Goal: Information Seeking & Learning: Find specific fact

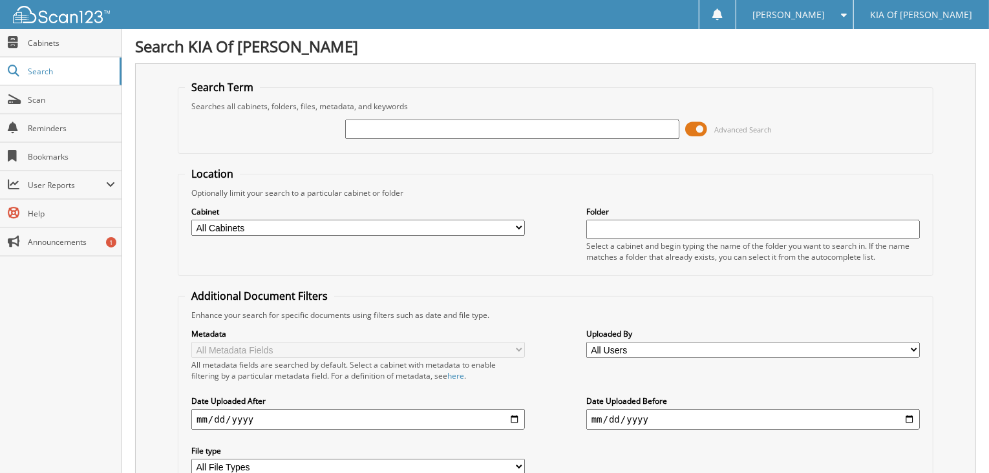
click at [696, 127] on span at bounding box center [697, 129] width 22 height 19
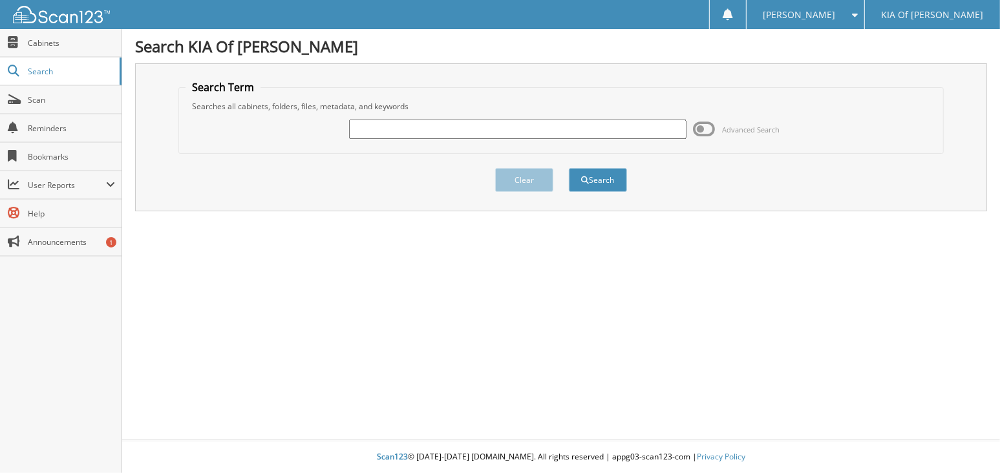
click at [595, 127] on input "text" at bounding box center [518, 129] width 338 height 19
type input "6158483"
click at [569, 168] on button "Search" at bounding box center [598, 180] width 58 height 24
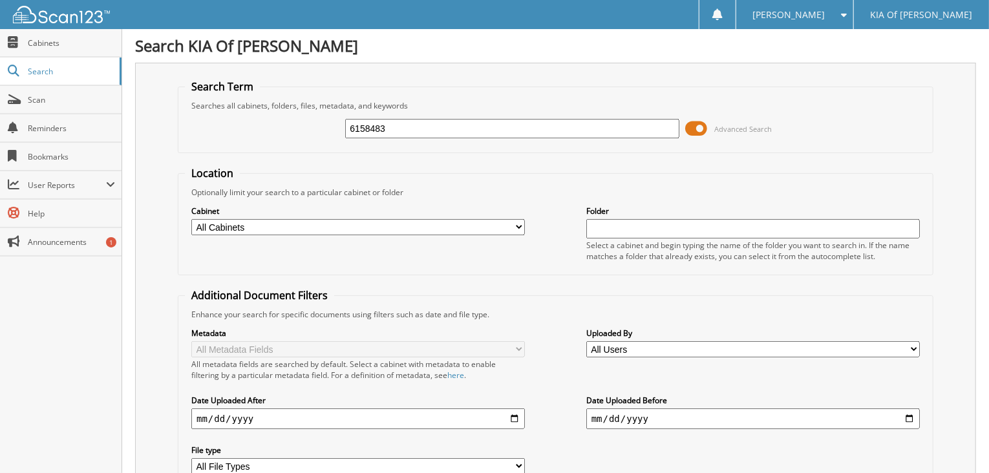
scroll to position [237, 0]
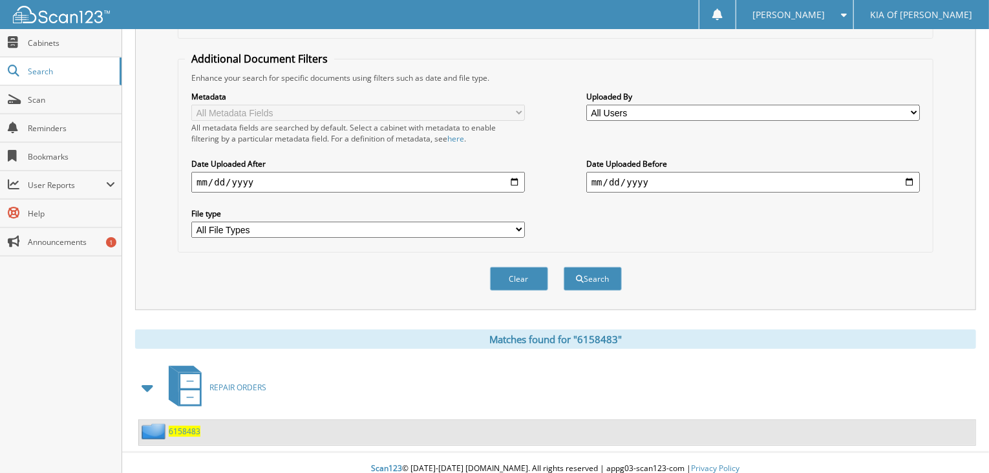
click at [184, 426] on span "6158483" at bounding box center [185, 431] width 32 height 11
